Goal: Information Seeking & Learning: Learn about a topic

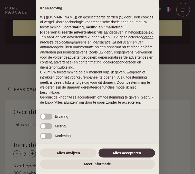
scroll to position [206, 0]
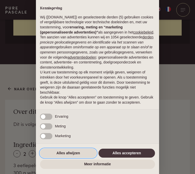
click at [74, 158] on button "Alles afwijzen" at bounding box center [68, 153] width 56 height 9
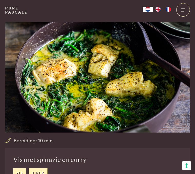
scroll to position [0, 0]
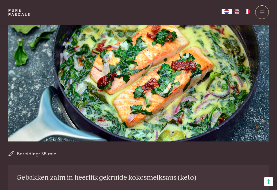
scroll to position [40, 0]
